Goal: Task Accomplishment & Management: Manage account settings

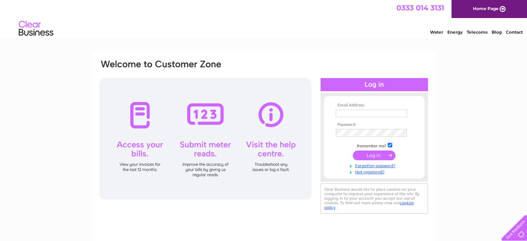
type input "vicky.lindsay@stelmain.com"
click at [365, 152] on input "submit" at bounding box center [374, 155] width 43 height 10
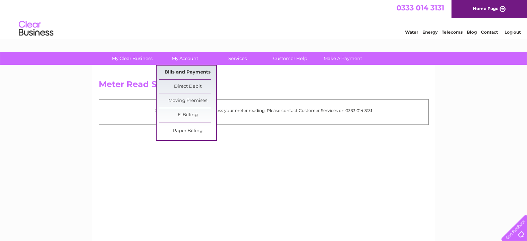
click at [197, 71] on link "Bills and Payments" at bounding box center [187, 72] width 57 height 14
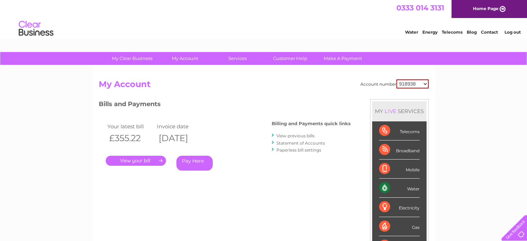
click at [148, 159] on link "." at bounding box center [136, 161] width 60 height 10
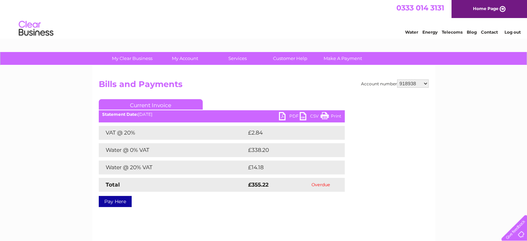
click at [284, 114] on link "PDF" at bounding box center [289, 117] width 21 height 10
click at [416, 85] on select "918938 927106 930247 934594 934597 941698 979159 989143 994306 1094838 1096227 …" at bounding box center [413, 83] width 32 height 8
select select "927106"
click at [397, 79] on select "918938 927106 930247 934594 934597 941698 979159 989143 994306 1094838 1096227 …" at bounding box center [413, 83] width 32 height 8
click at [281, 114] on link "PDF" at bounding box center [289, 117] width 21 height 10
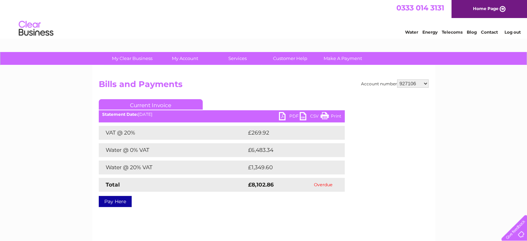
click at [412, 85] on select "918938 927106 930247 934594 934597 941698 979159 989143 994306 1094838 1096227 …" at bounding box center [413, 83] width 32 height 8
select select "930247"
click at [397, 79] on select "918938 927106 930247 934594 934597 941698 979159 989143 994306 1094838 1096227 …" at bounding box center [413, 83] width 32 height 8
click at [286, 116] on link "PDF" at bounding box center [289, 117] width 21 height 10
click at [416, 84] on select "918938 927106 930247 934594 934597 941698 979159 989143 994306 1094838 1096227 …" at bounding box center [413, 83] width 32 height 8
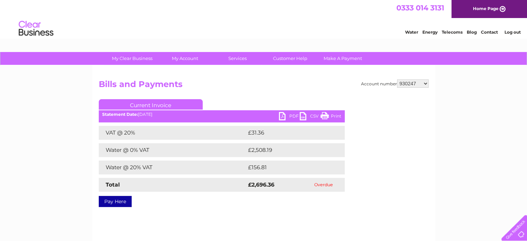
select select "934594"
click at [397, 79] on select "918938 927106 930247 934594 934597 941698 979159 989143 994306 1094838 1096227 …" at bounding box center [413, 83] width 32 height 8
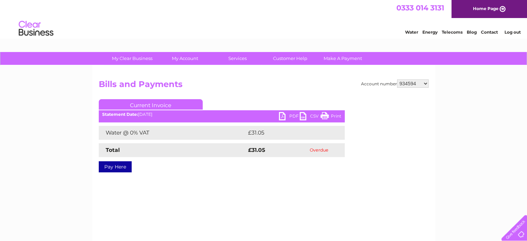
click at [416, 81] on select "918938 927106 930247 934594 934597 941698 979159 989143 994306 1094838 1096227 …" at bounding box center [413, 83] width 32 height 8
click at [220, 85] on h2 "Bills and Payments" at bounding box center [264, 85] width 330 height 13
click at [421, 84] on select "918938 927106 930247 934594 934597 941698 979159 989143 994306 1094838 1096227 …" at bounding box center [413, 83] width 32 height 8
select select "1139327"
click at [397, 79] on select "918938 927106 930247 934594 934597 941698 979159 989143 994306 1094838 1096227 …" at bounding box center [413, 83] width 32 height 8
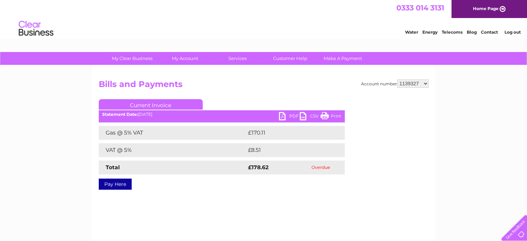
click at [417, 83] on select "918938 927106 930247 934594 934597 941698 979159 989143 994306 1094838 1096227 …" at bounding box center [413, 83] width 32 height 8
select select "1134853"
click at [397, 79] on select "918938 927106 930247 934594 934597 941698 979159 989143 994306 1094838 1096227 …" at bounding box center [413, 83] width 32 height 8
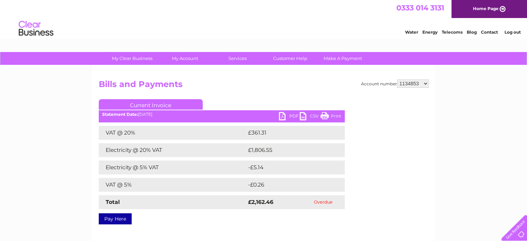
click at [412, 84] on select "918938 927106 930247 934594 934597 941698 979159 989143 994306 1094838 1096227 …" at bounding box center [413, 83] width 32 height 8
select select "1094838"
click at [397, 79] on select "918938 927106 930247 934594 934597 941698 979159 989143 994306 1094838 1096227 …" at bounding box center [413, 83] width 32 height 8
click at [419, 84] on select "918938 927106 930247 934594 934597 941698 979159 989143 994306 1094838 1096227 …" at bounding box center [413, 83] width 32 height 8
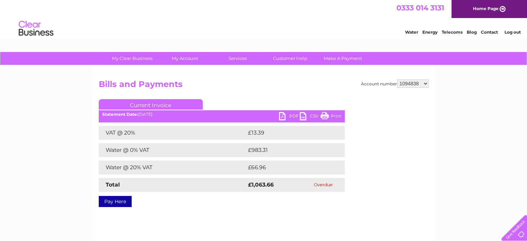
click at [416, 82] on select "918938 927106 930247 934594 934597 941698 979159 989143 994306 1094838 1096227 …" at bounding box center [413, 83] width 32 height 8
select select "1096227"
click at [397, 79] on select "918938 927106 930247 934594 934597 941698 979159 989143 994306 1094838 1096227 …" at bounding box center [413, 83] width 32 height 8
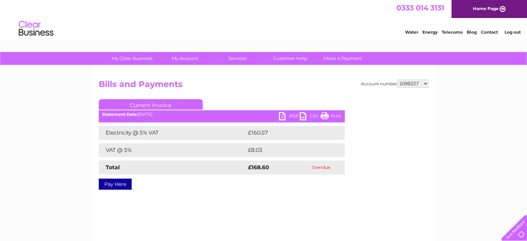
click at [414, 81] on select "918938 927106 930247 934594 934597 941698 979159 989143 994306 1094838 1096227 …" at bounding box center [413, 83] width 32 height 8
select select "1094838"
click at [397, 79] on select "918938 927106 930247 934594 934597 941698 979159 989143 994306 1094838 1096227 …" at bounding box center [413, 83] width 32 height 8
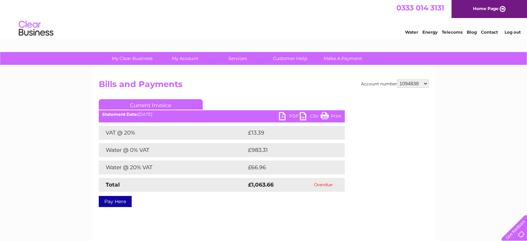
click at [413, 86] on select "918938 927106 930247 934594 934597 941698 979159 989143 994306 1094838 1096227 …" at bounding box center [413, 83] width 32 height 8
select select "1139327"
click at [397, 79] on select "918938 927106 930247 934594 934597 941698 979159 989143 994306 1094838 1096227 …" at bounding box center [413, 83] width 32 height 8
